Goal: Navigation & Orientation: Find specific page/section

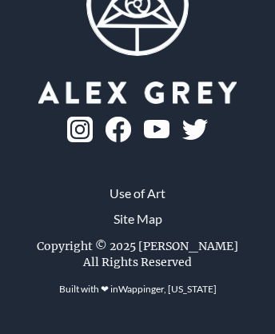
click at [137, 203] on link "Use of Art" at bounding box center [137, 193] width 56 height 19
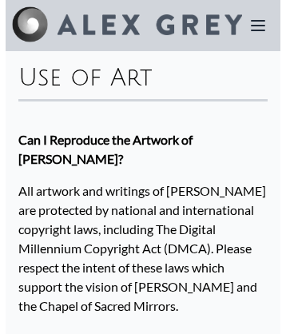
scroll to position [3040, 0]
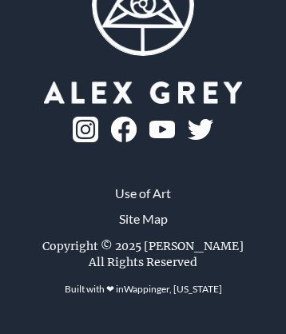
click at [137, 130] on img at bounding box center [124, 130] width 26 height 26
click at [44, 82] on picture at bounding box center [143, 93] width 198 height 22
